Goal: Task Accomplishment & Management: Manage account settings

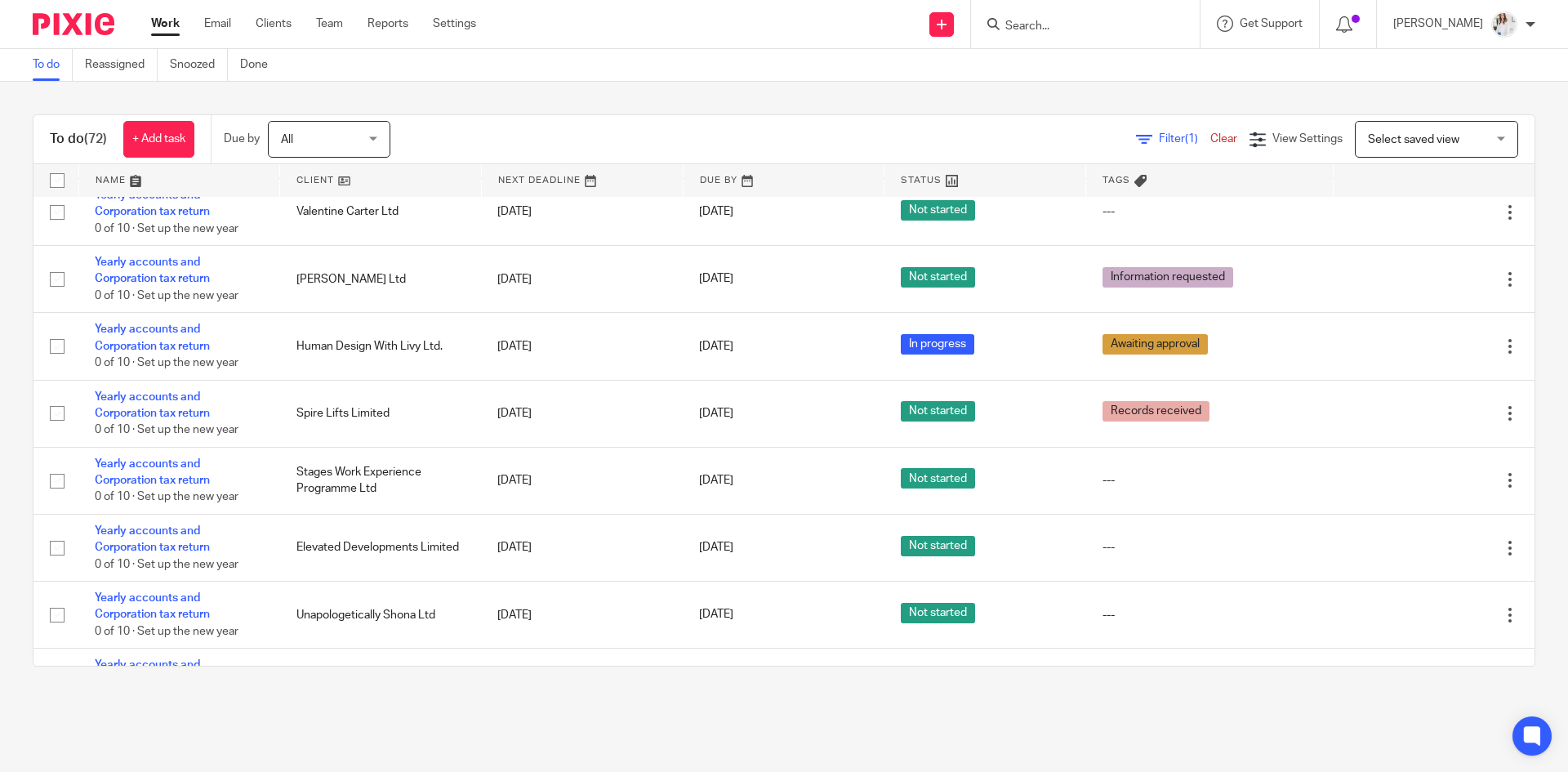
scroll to position [4003, 0]
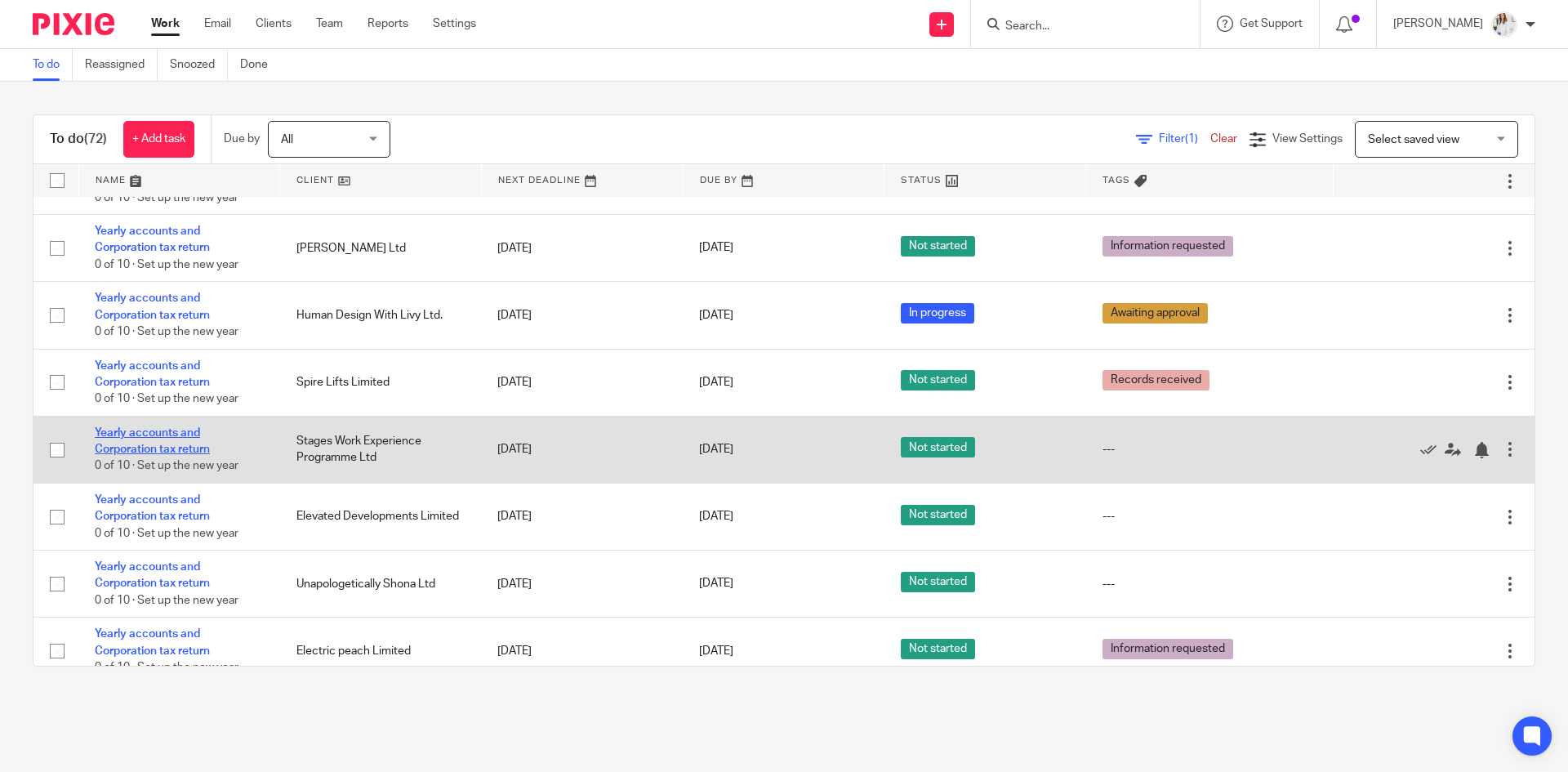
click at [204, 433] on link "Yearly accounts and Corporation tax return" at bounding box center [152, 441] width 115 height 28
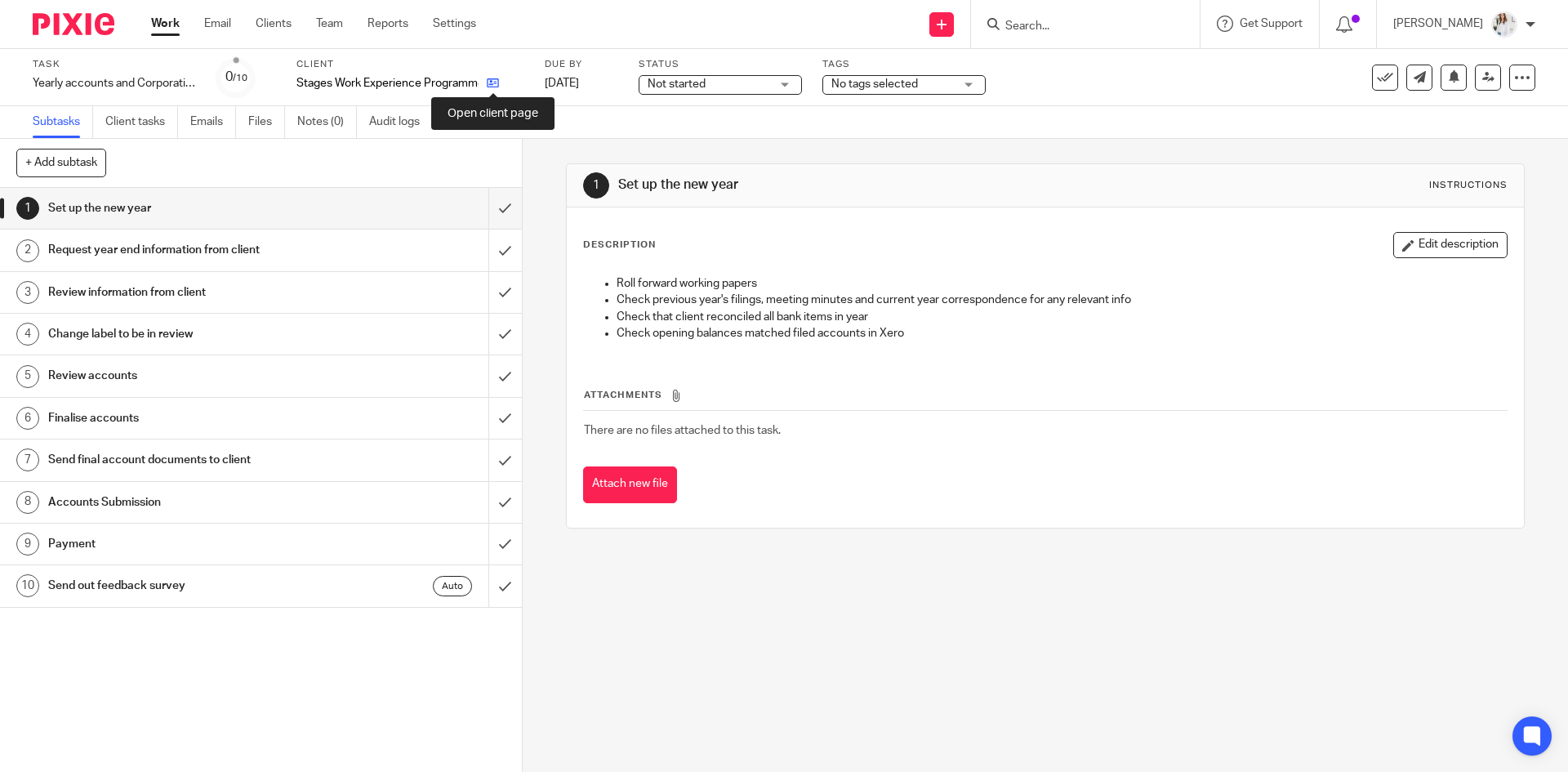
click at [490, 85] on icon at bounding box center [492, 83] width 12 height 12
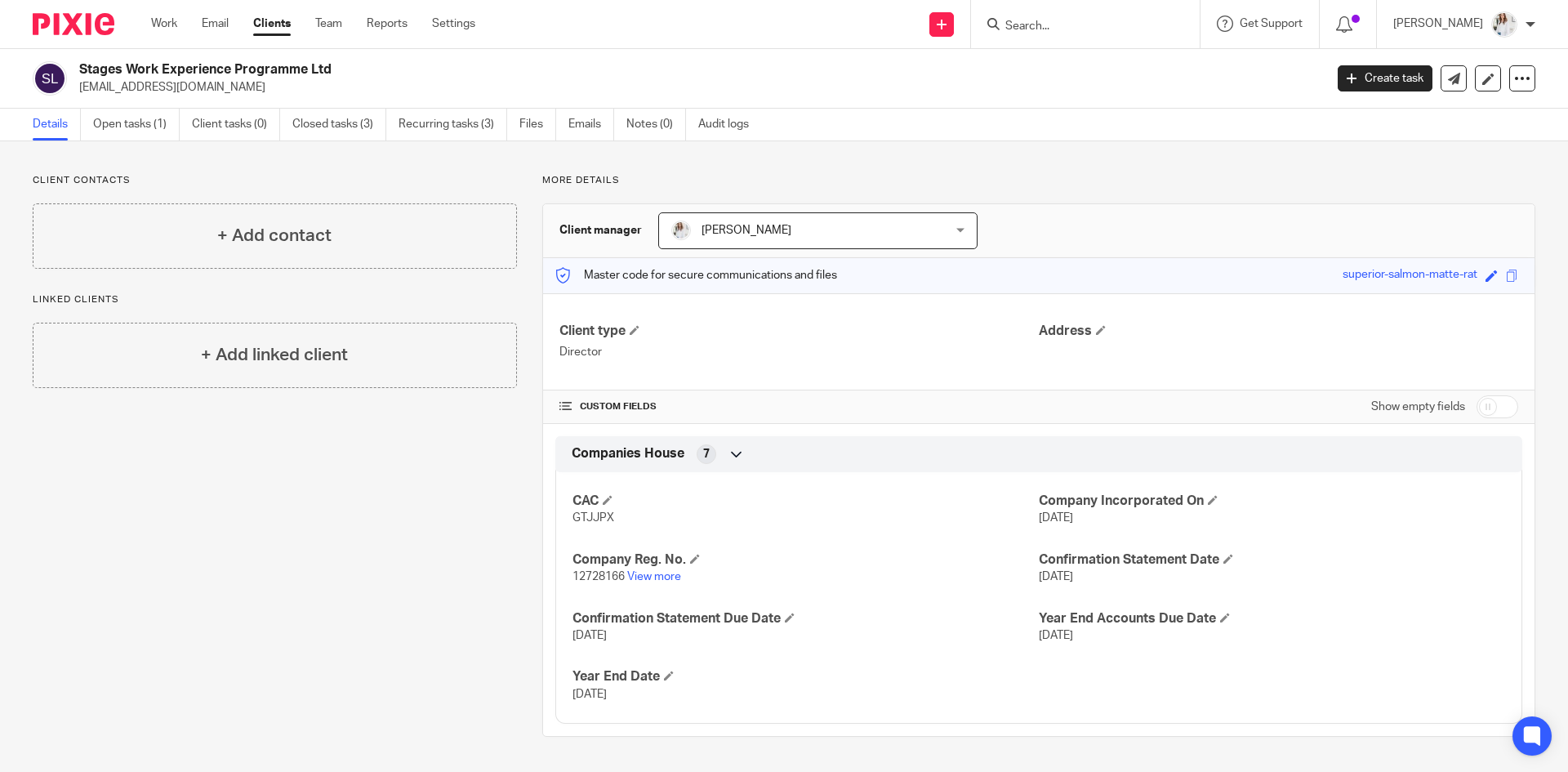
click at [1126, 30] on input "Search" at bounding box center [1078, 27] width 147 height 15
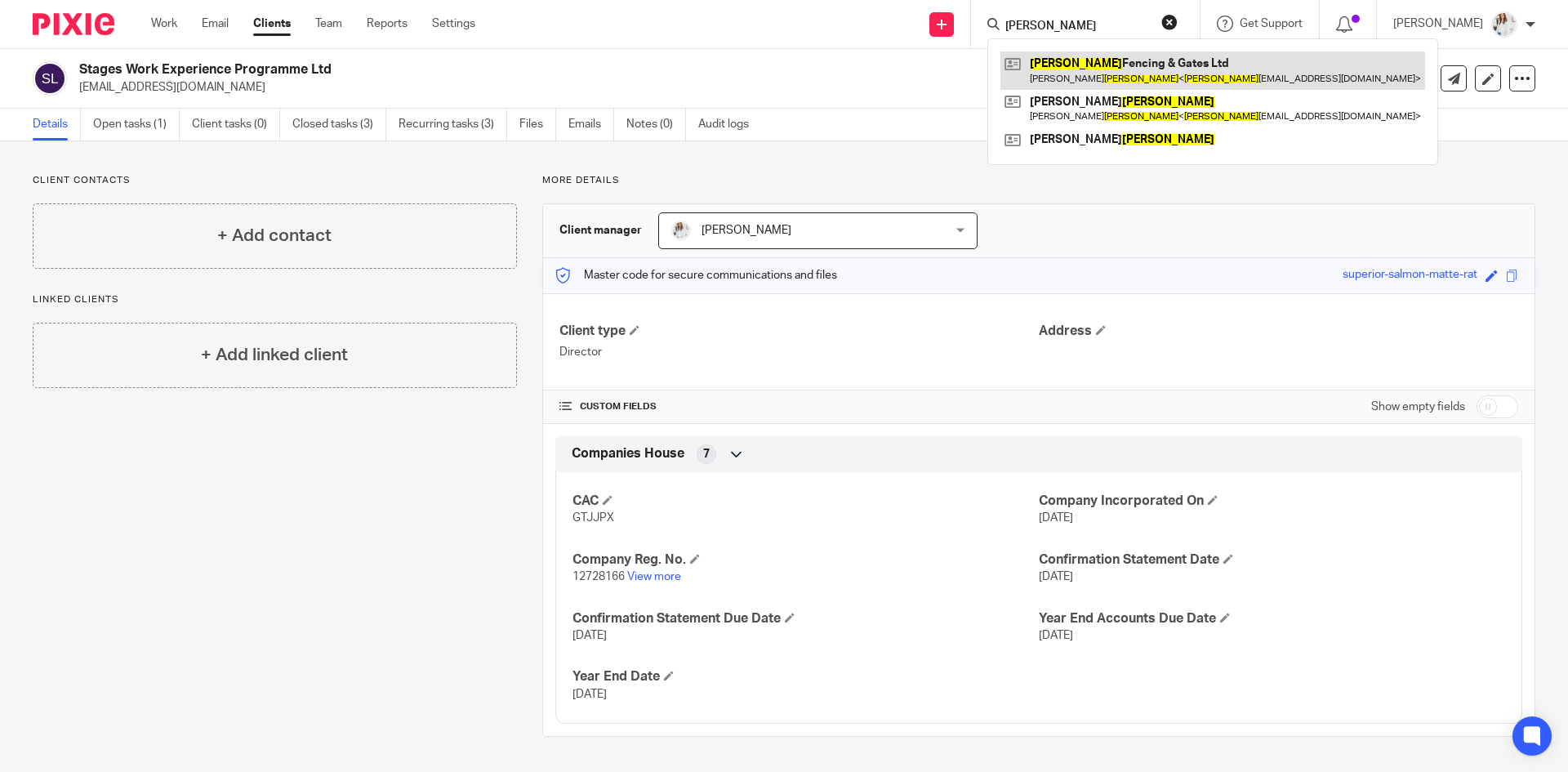
type input "cox"
click at [1128, 86] on link at bounding box center [1212, 71] width 425 height 38
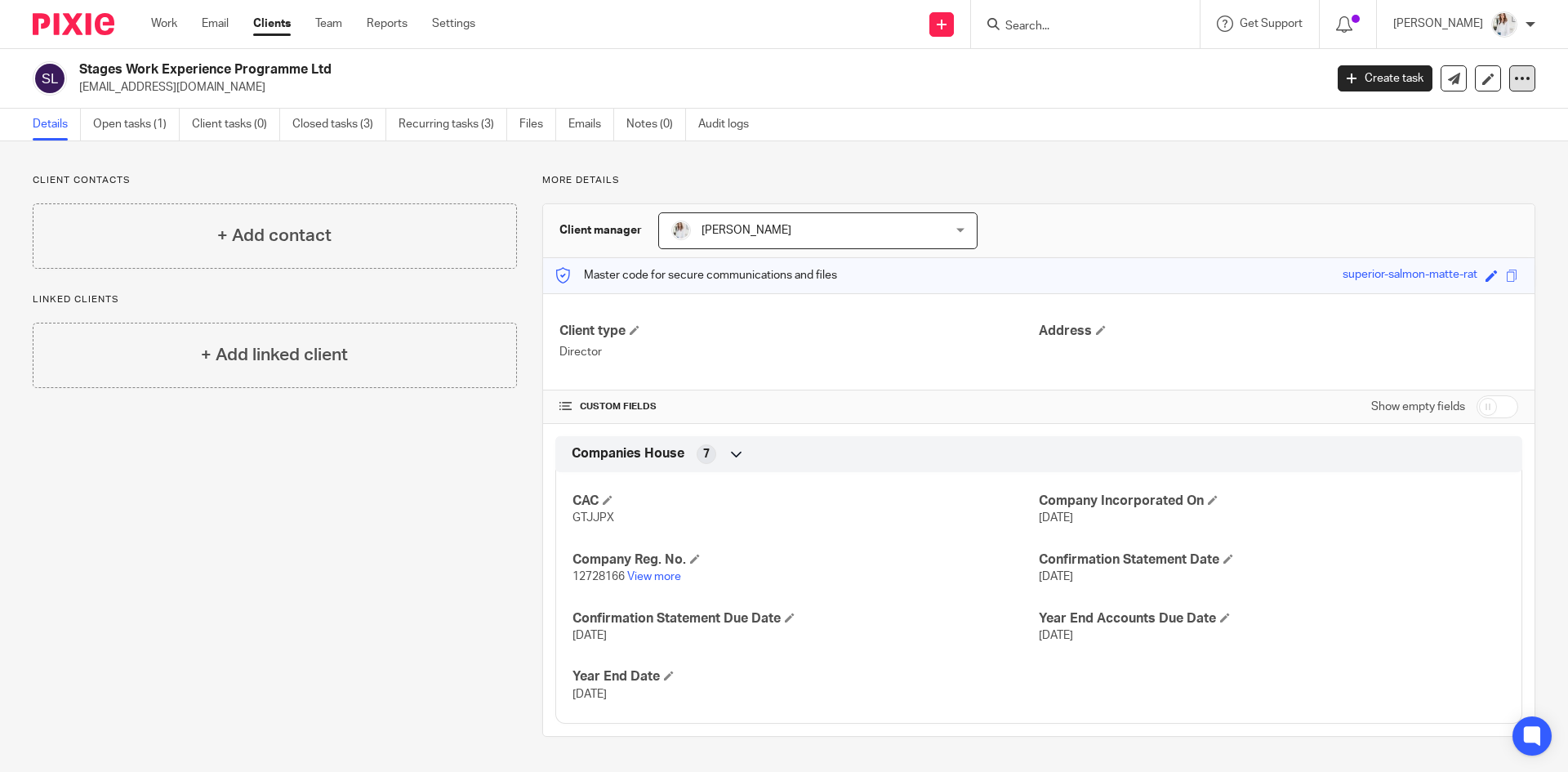
click at [1514, 79] on icon at bounding box center [1522, 79] width 16 height 16
click at [161, 125] on link "Open tasks (1)" at bounding box center [136, 124] width 87 height 32
click at [807, 219] on span "[PERSON_NAME]" at bounding box center [794, 230] width 245 height 34
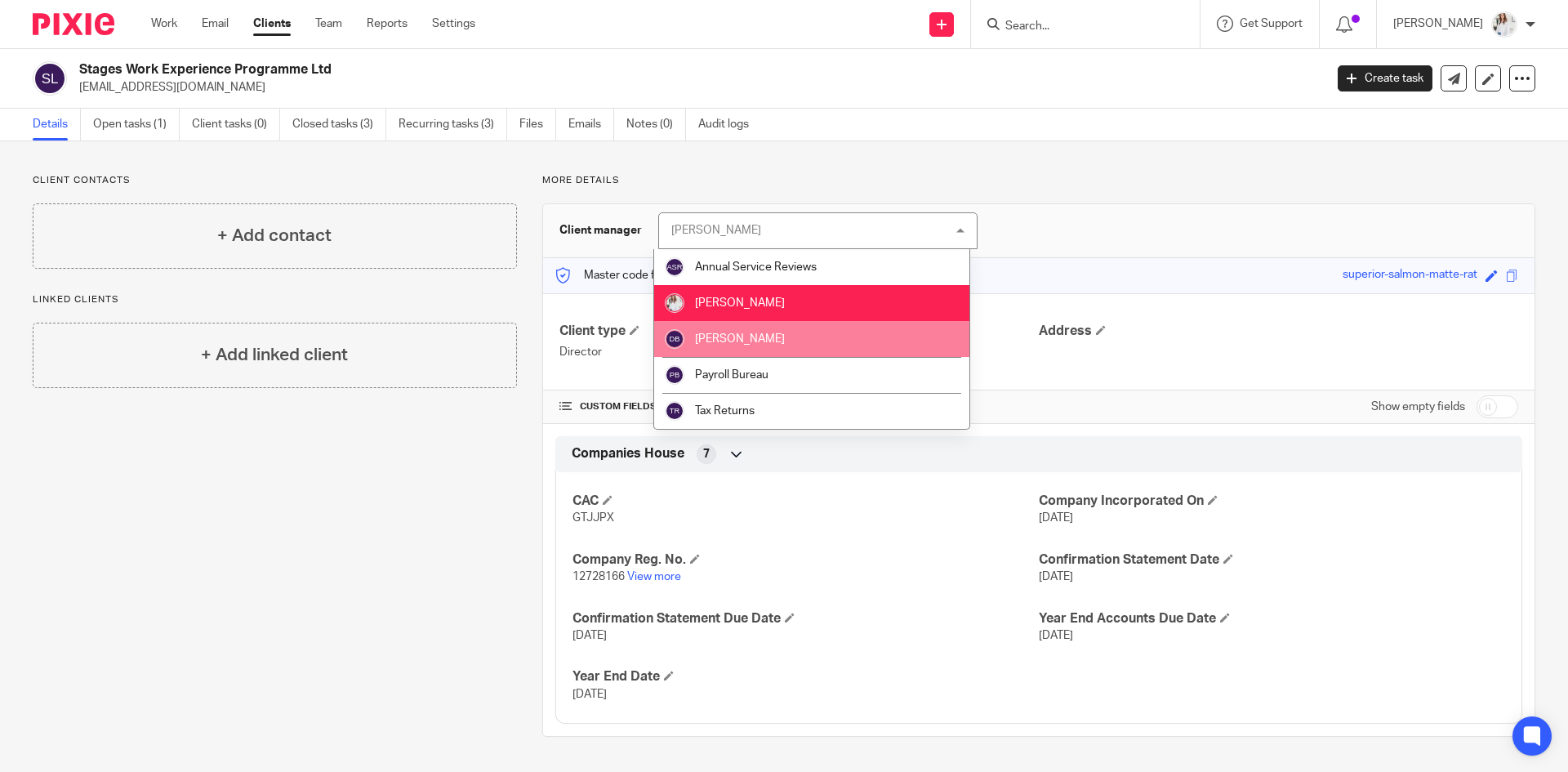
click at [790, 326] on li "[PERSON_NAME]" at bounding box center [811, 339] width 315 height 36
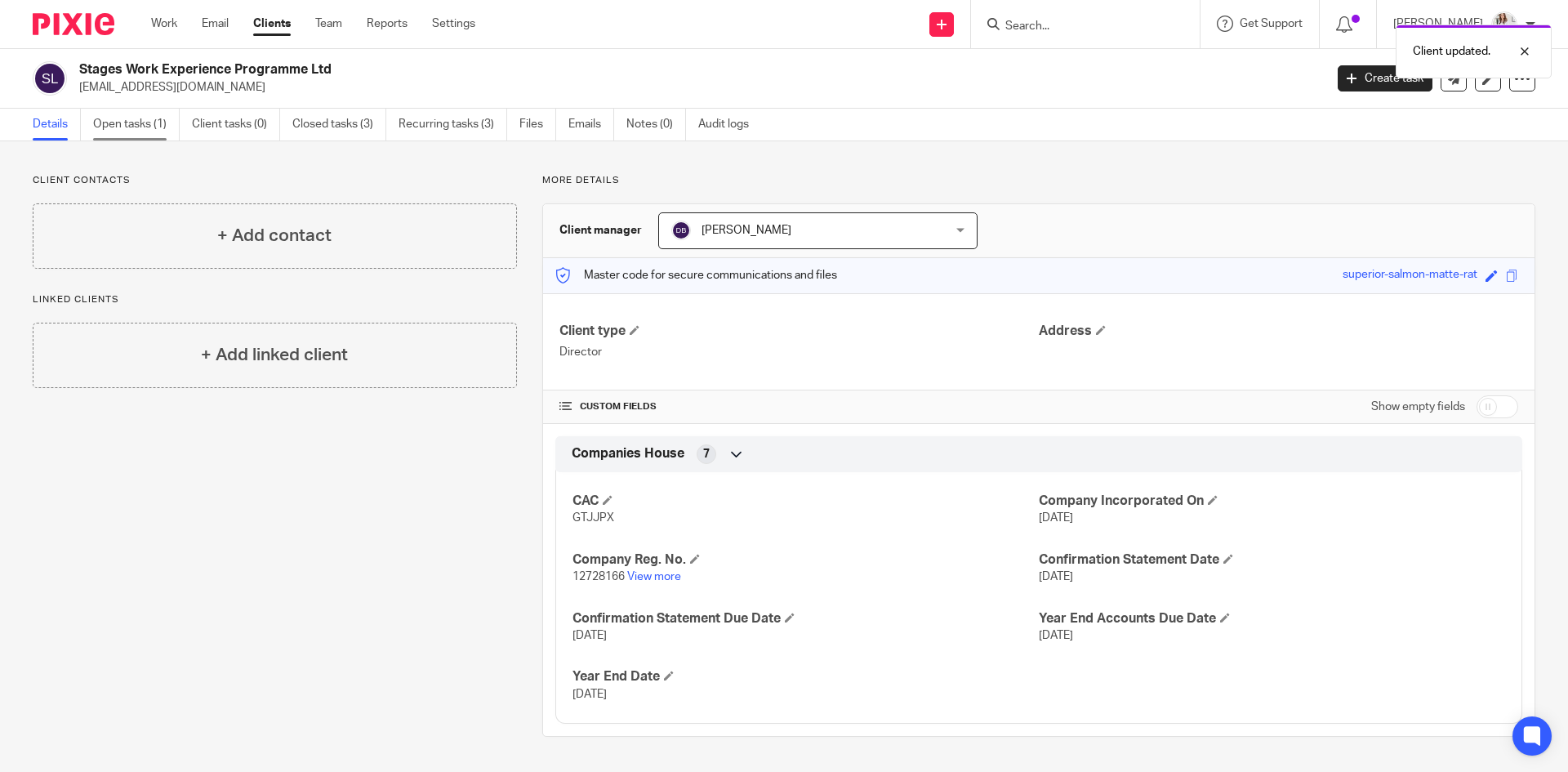
click at [157, 124] on link "Open tasks (1)" at bounding box center [136, 124] width 87 height 32
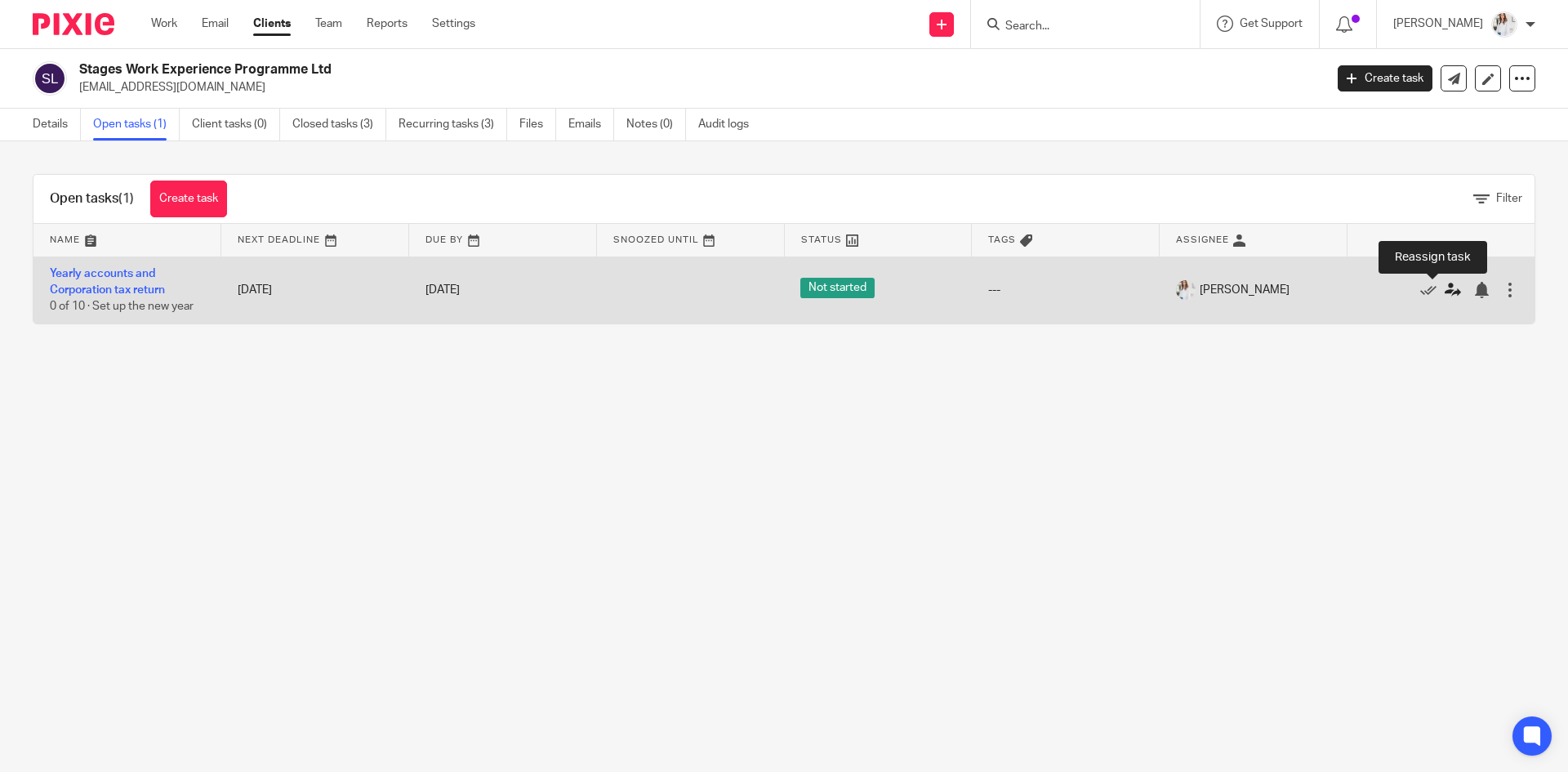
click at [1445, 292] on icon at bounding box center [1453, 290] width 16 height 16
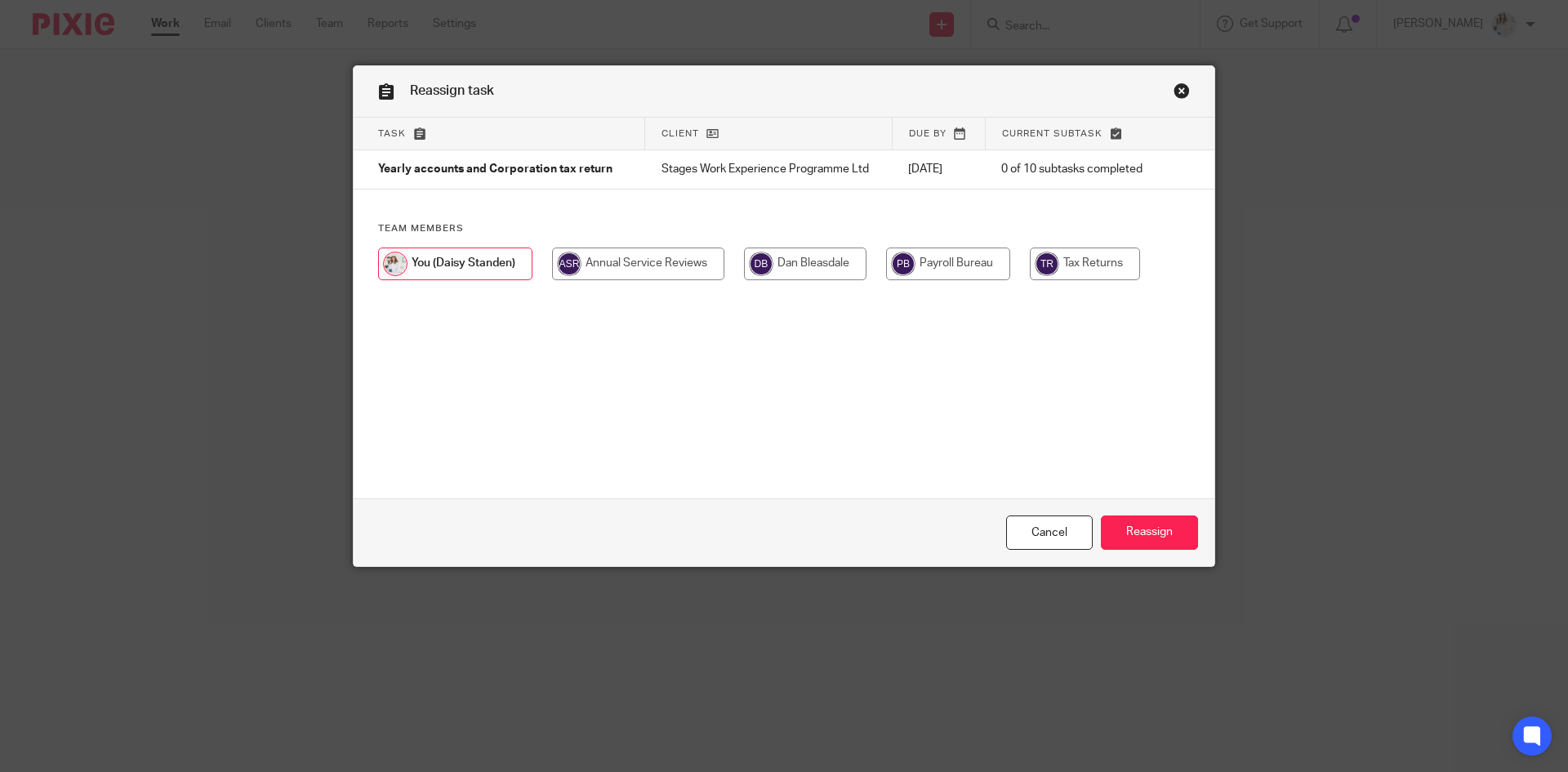
click at [843, 266] on input "radio" at bounding box center [805, 264] width 122 height 33
radio input "true"
click at [1150, 530] on input "Reassign" at bounding box center [1149, 532] width 98 height 35
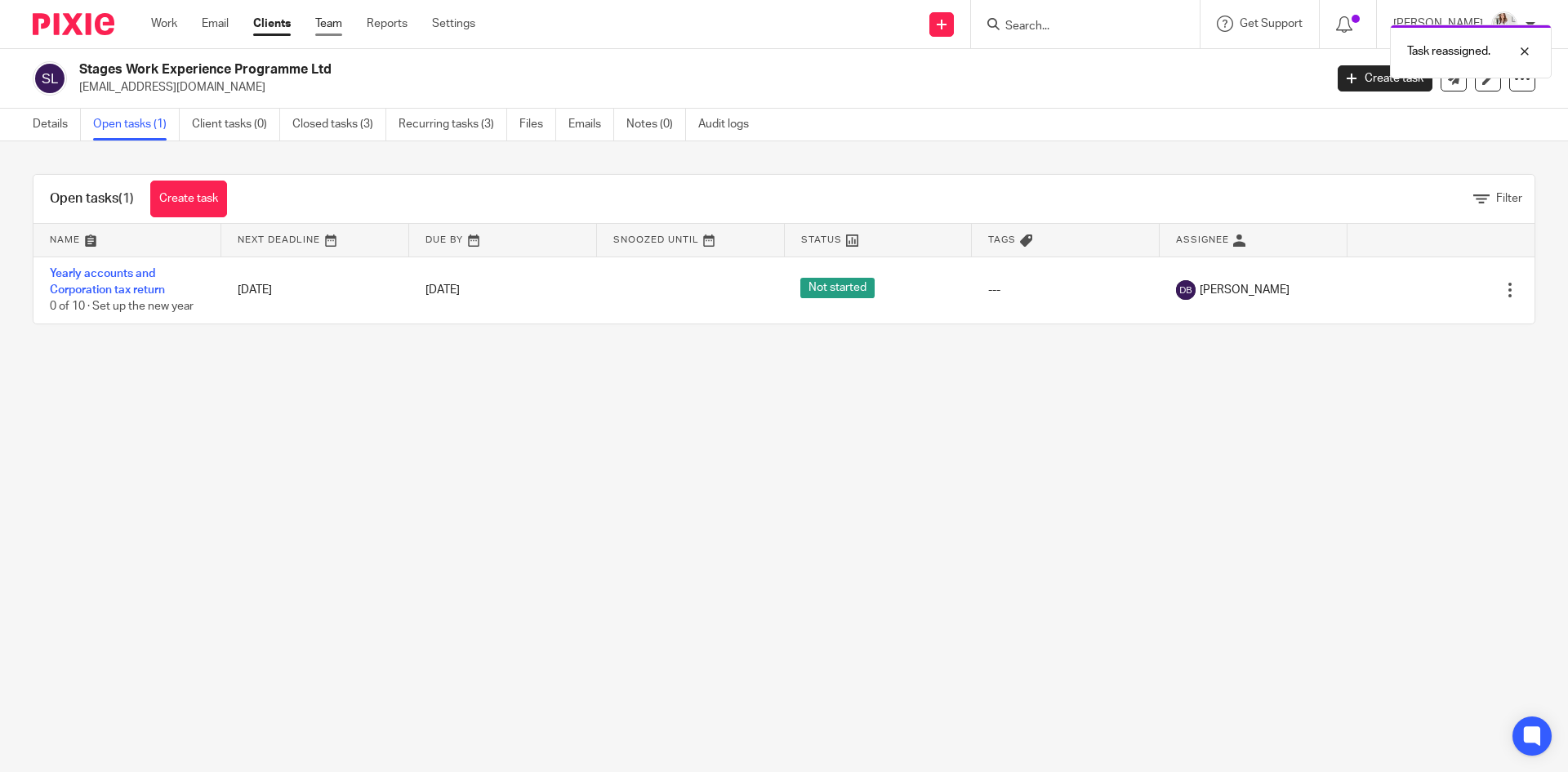
click at [335, 30] on link "Team" at bounding box center [328, 24] width 27 height 16
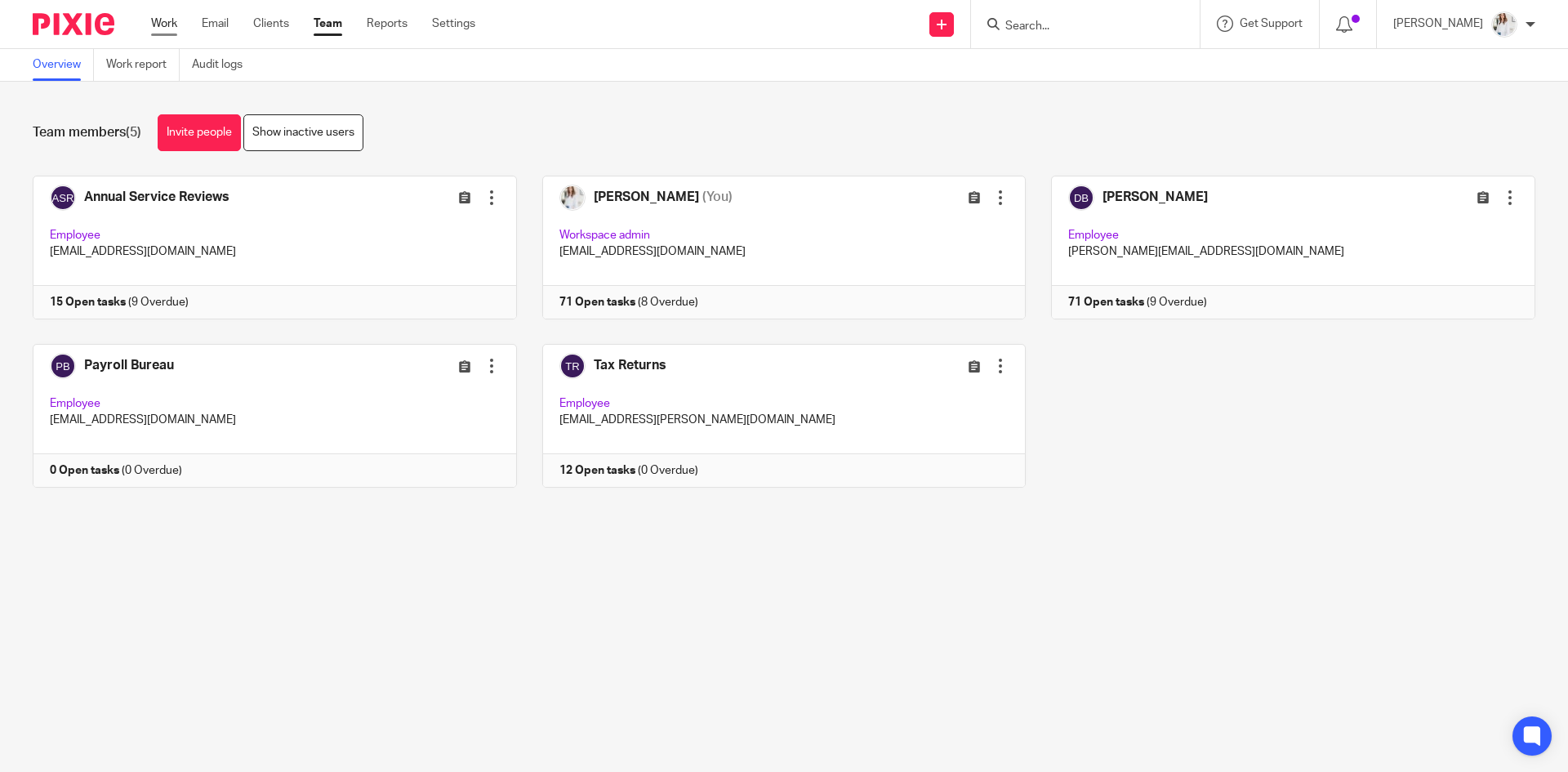
click at [170, 22] on link "Work" at bounding box center [164, 24] width 26 height 16
